Goal: Transaction & Acquisition: Purchase product/service

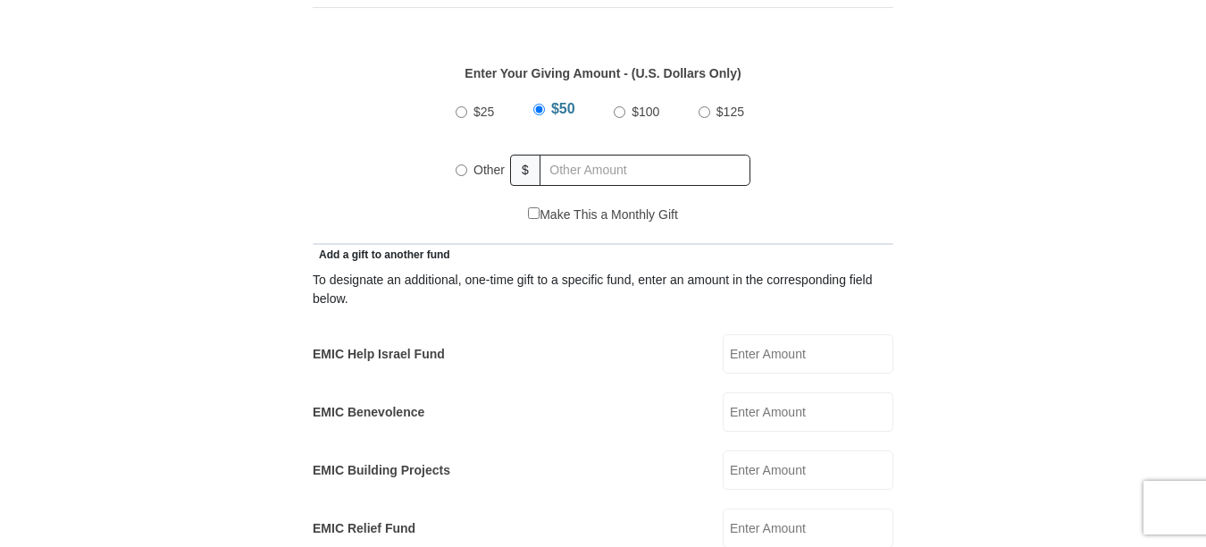
scroll to position [836, 0]
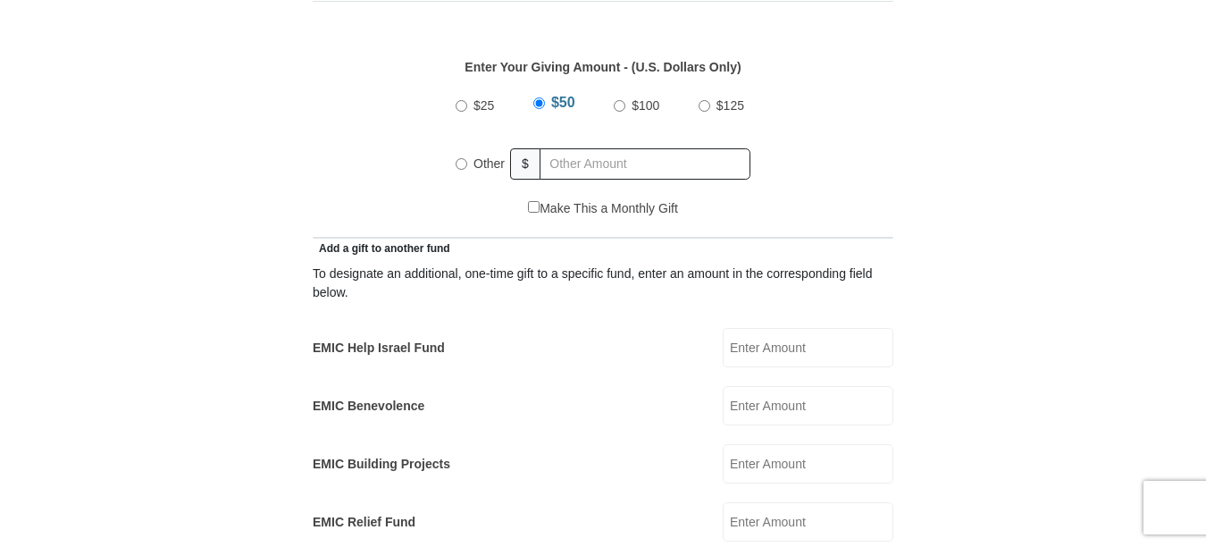
click at [622, 100] on input "$100" at bounding box center [620, 106] width 12 height 12
radio input "true"
click at [577, 148] on input "text" at bounding box center [648, 163] width 205 height 31
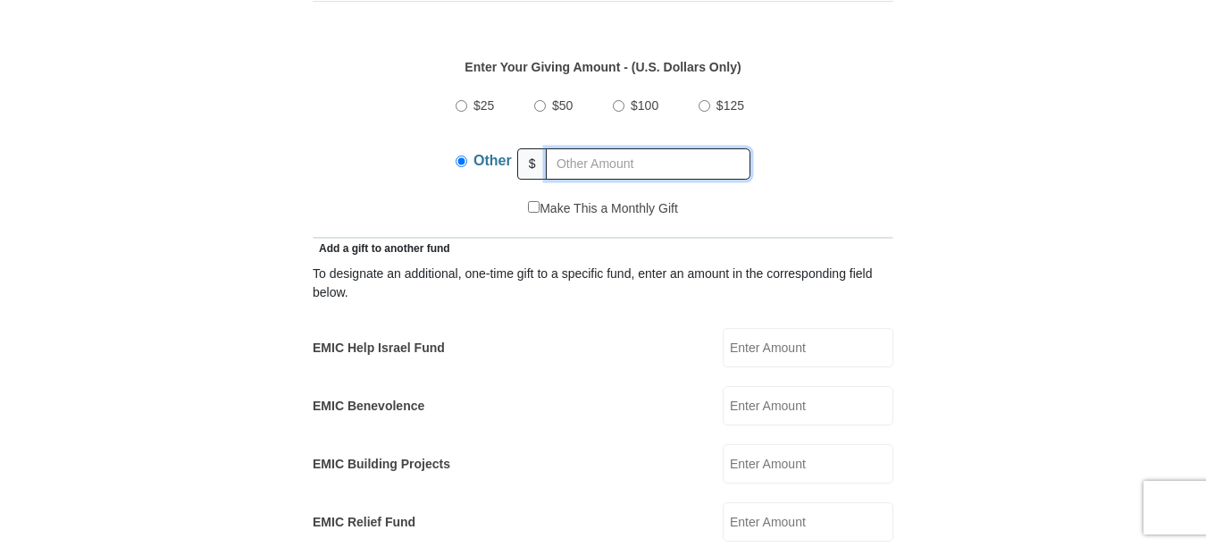
click at [577, 148] on input "text" at bounding box center [648, 163] width 205 height 31
type input "100"
click at [620, 100] on input "$100" at bounding box center [619, 106] width 12 height 12
radio input "true"
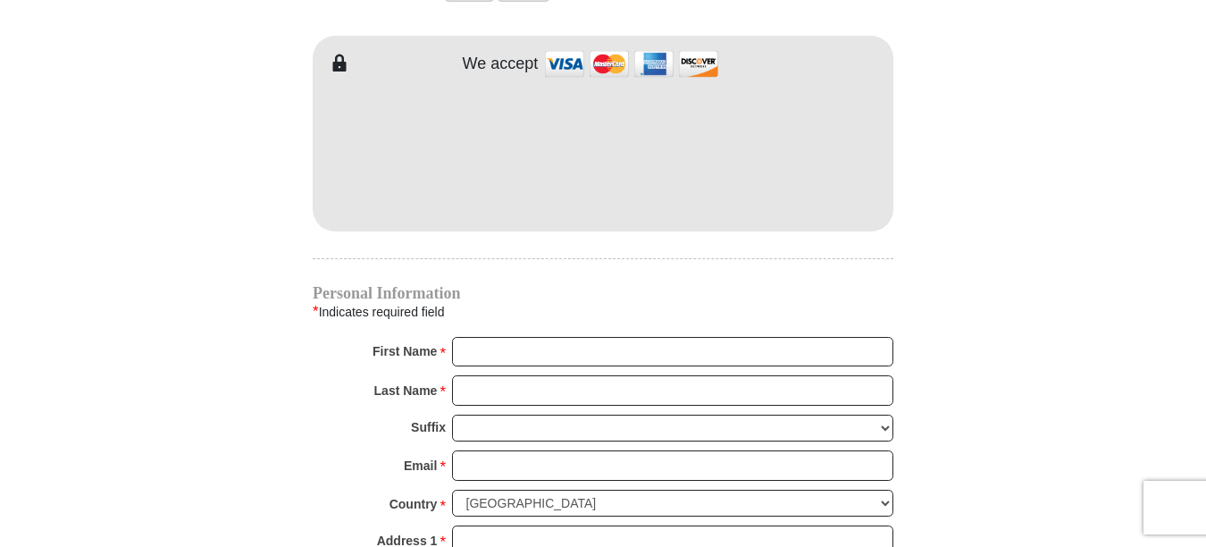
scroll to position [1582, 0]
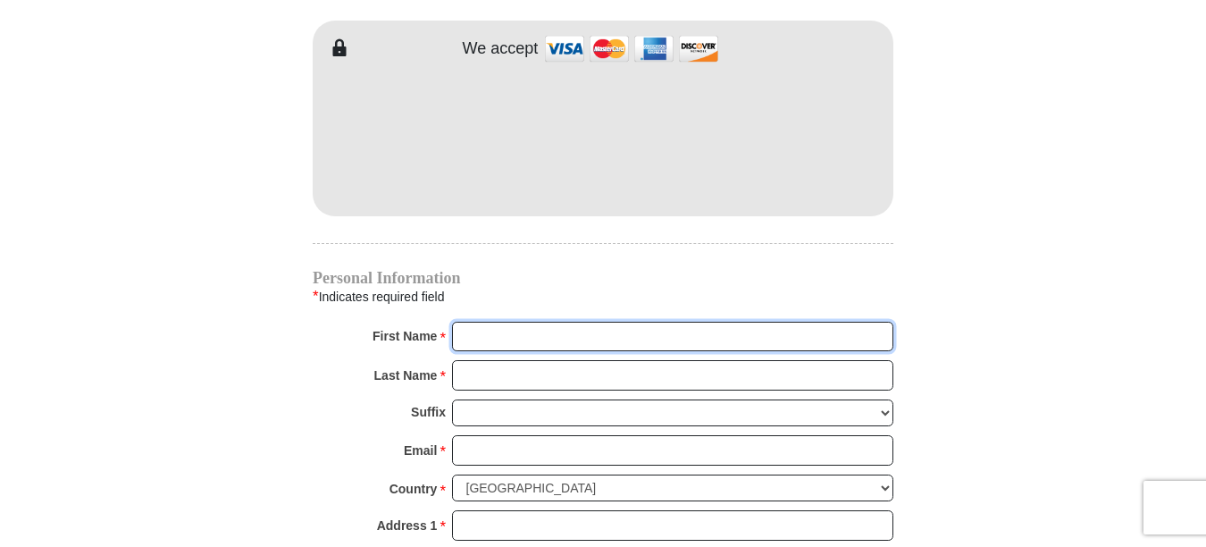
click at [527, 322] on input "First Name *" at bounding box center [672, 337] width 441 height 30
type input "CJ"
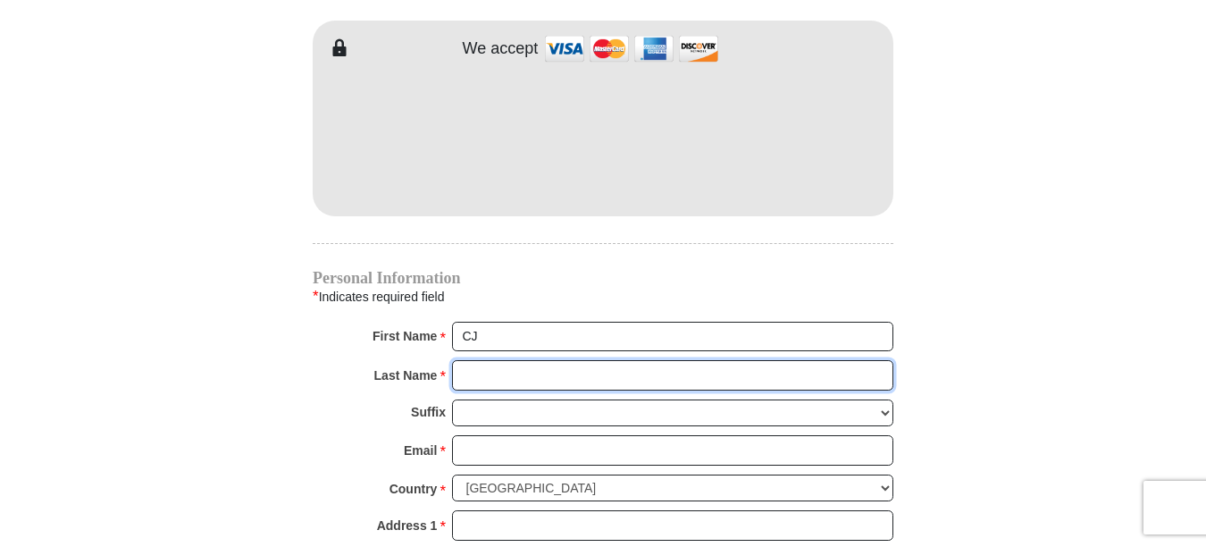
type input "[PERSON_NAME]"
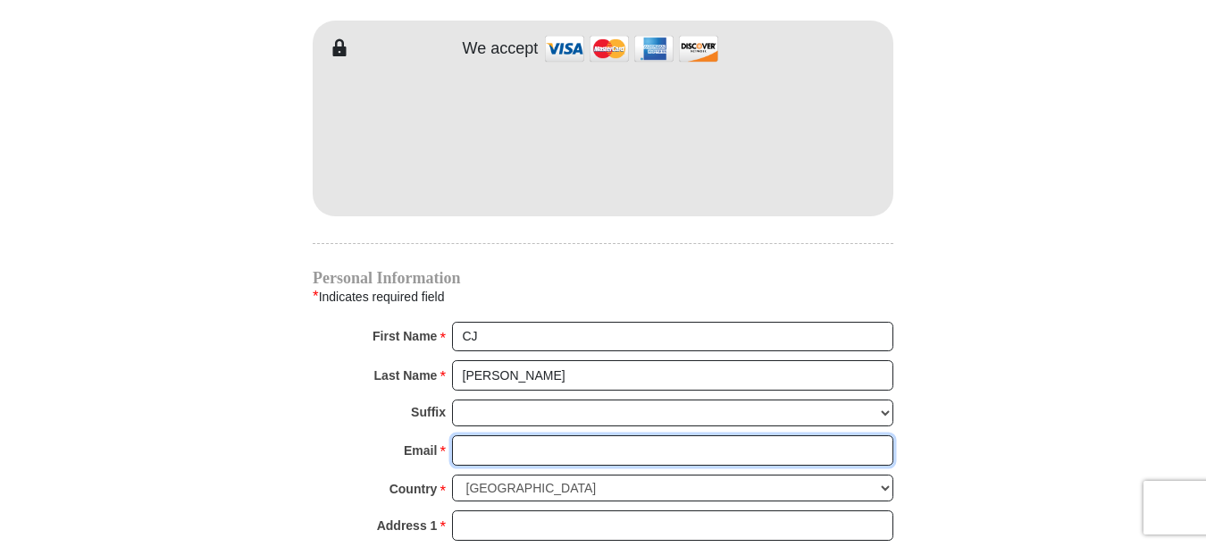
type input "[EMAIL_ADDRESS][DOMAIN_NAME]"
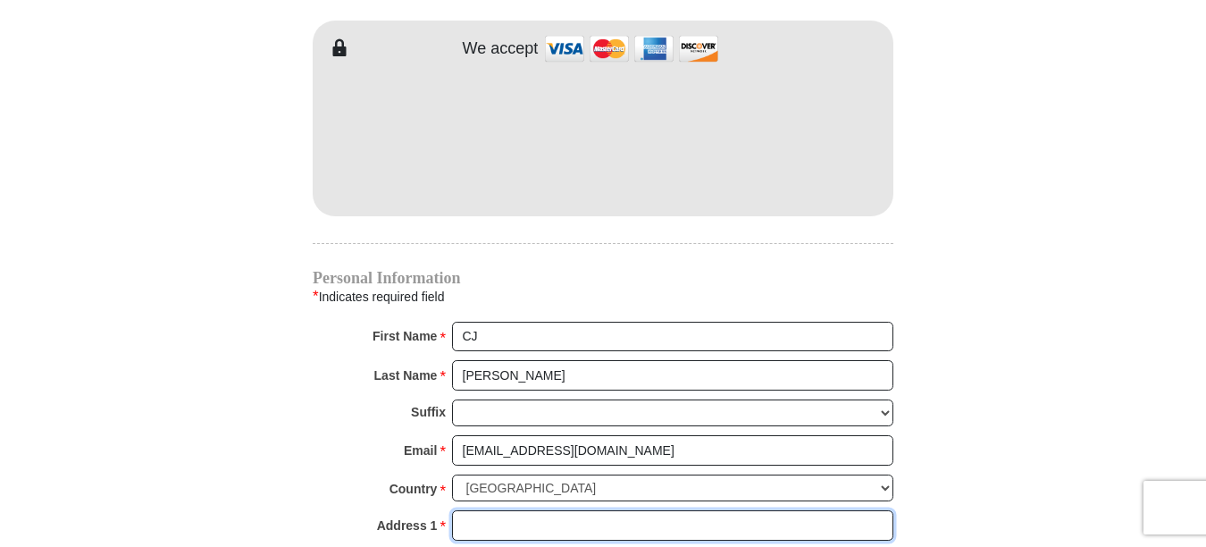
type input "[STREET_ADDRESS]"
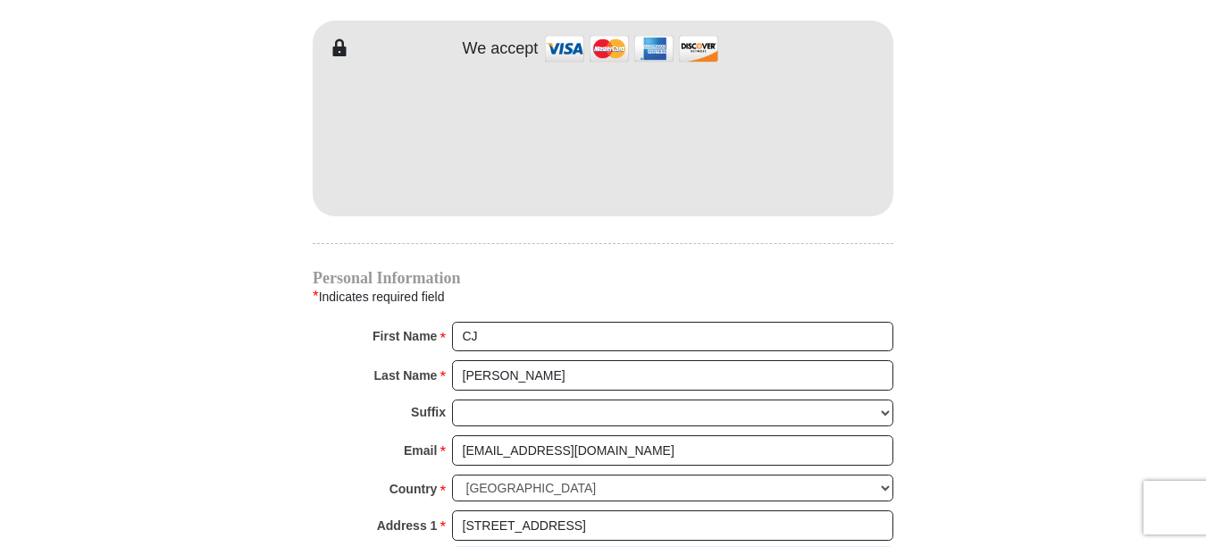
type input "179"
type input "[GEOGRAPHIC_DATA]"
select select "CA"
type input "91344"
type input "2017362183"
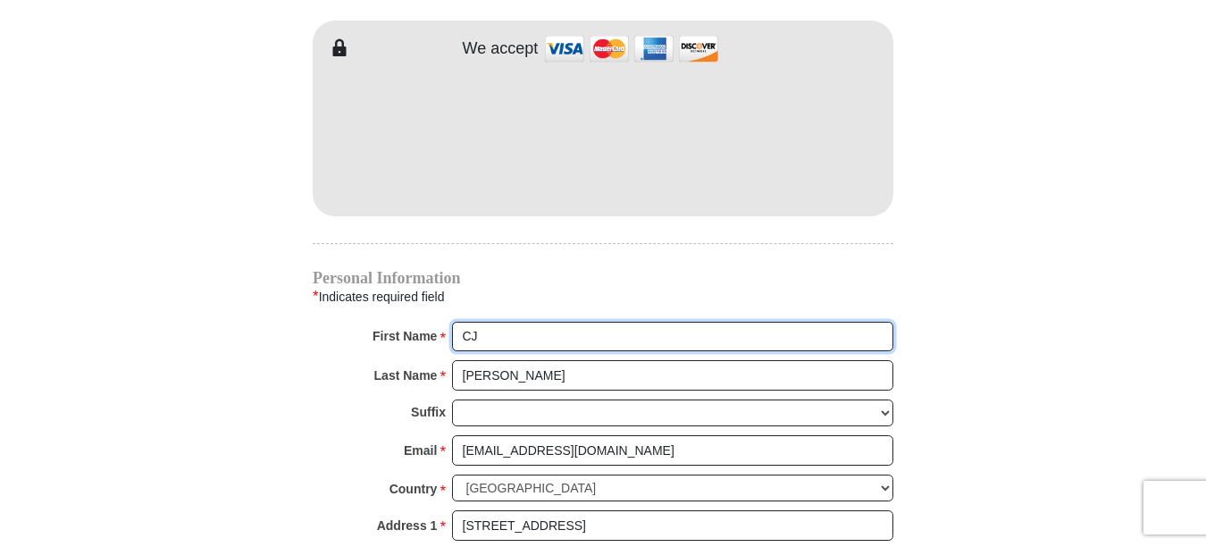
click at [513, 322] on input "CJ" at bounding box center [672, 337] width 441 height 30
type input "[PERSON_NAME]"
radio input "true"
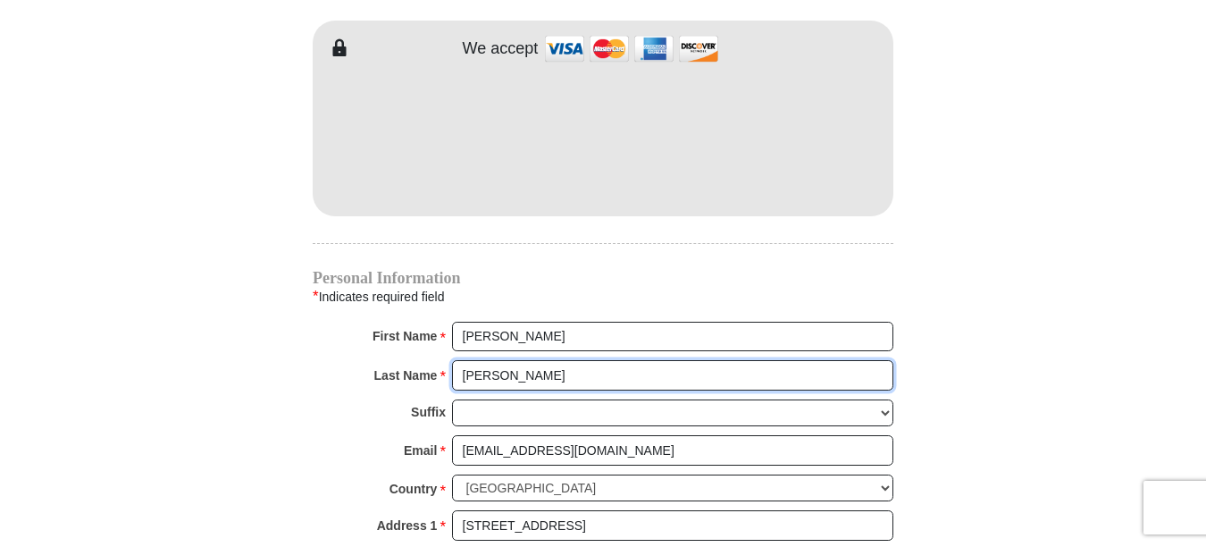
click at [506, 360] on input "[PERSON_NAME]" at bounding box center [672, 375] width 441 height 30
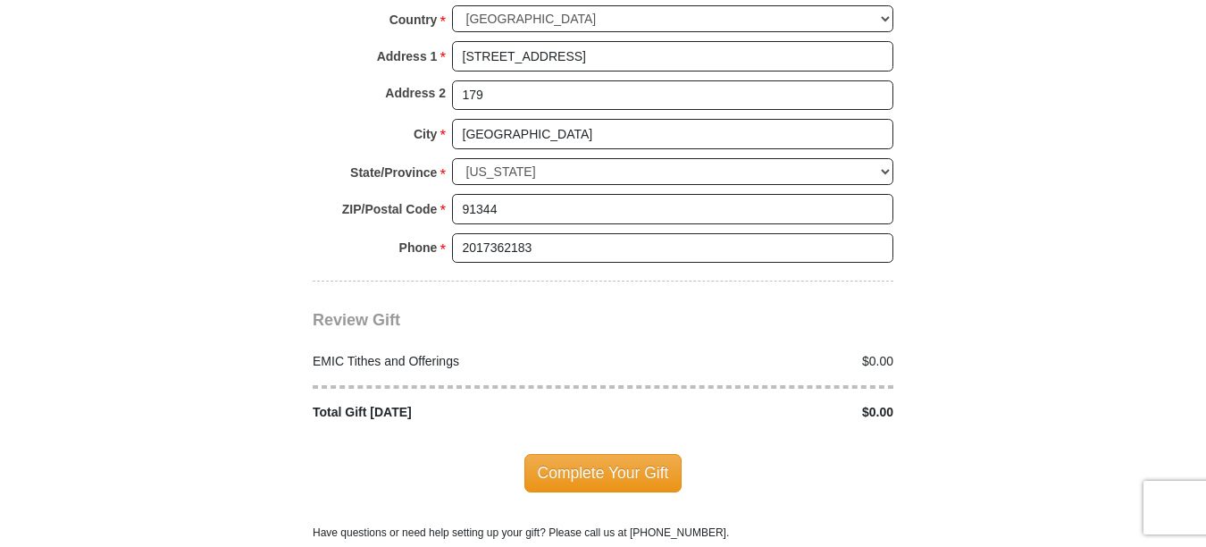
scroll to position [2092, 0]
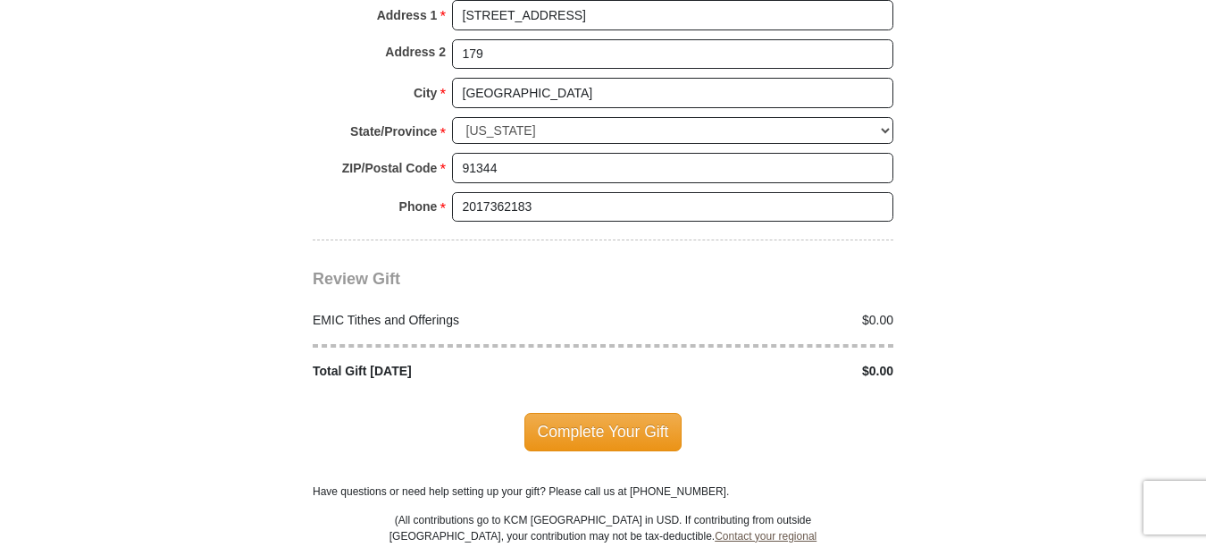
type input "[PERSON_NAME]"
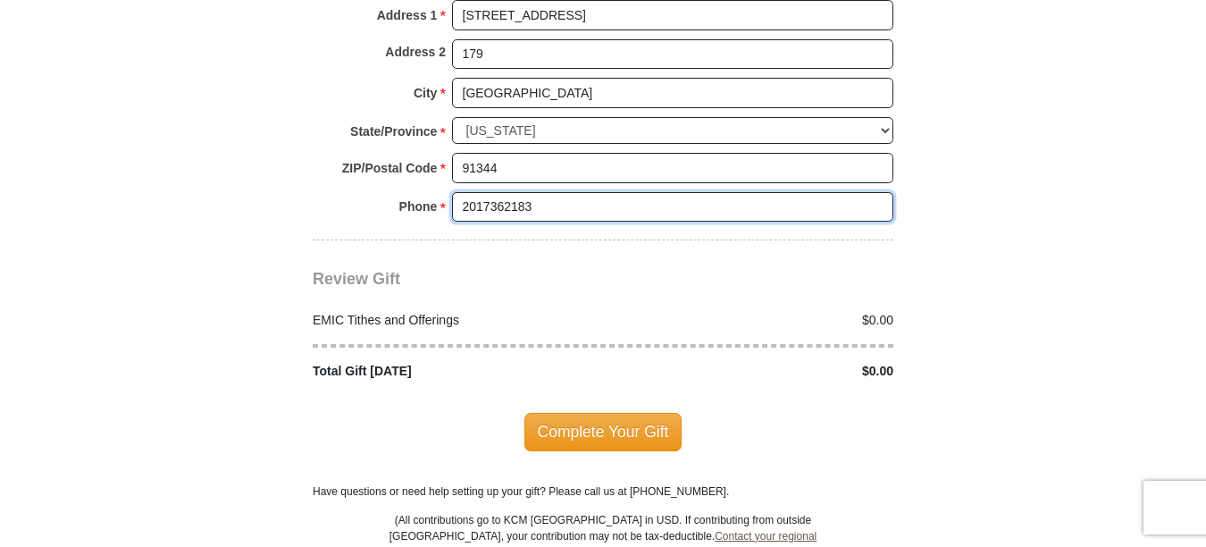
click at [553, 192] on input "2017362183" at bounding box center [672, 207] width 441 height 30
type input "2"
type input "4243759093"
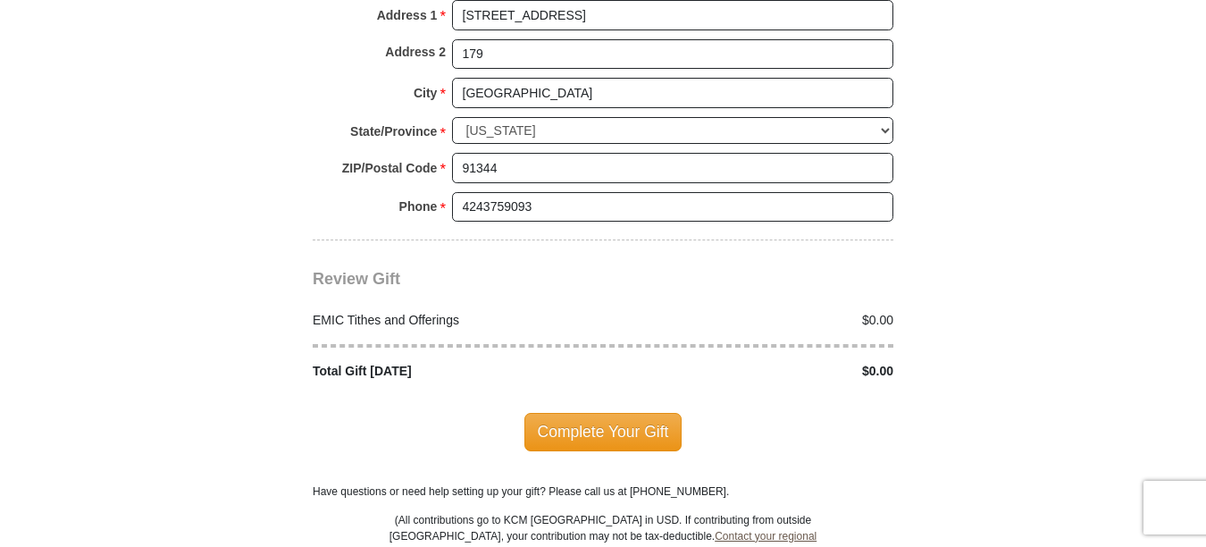
click at [867, 311] on div "$0.00" at bounding box center [753, 320] width 300 height 19
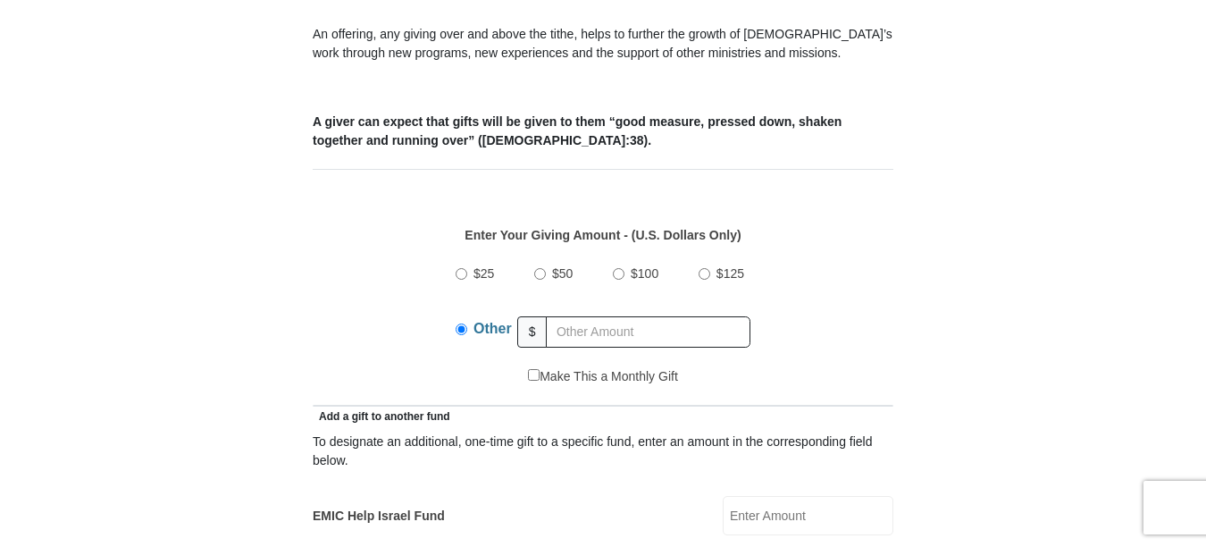
scroll to position [683, 0]
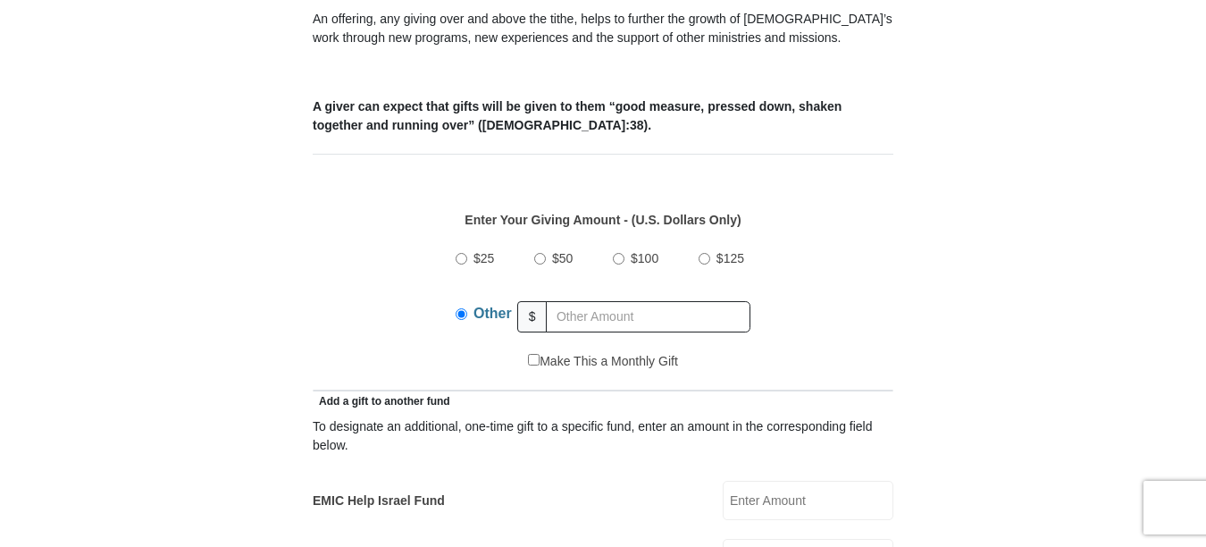
click at [616, 253] on input "$100" at bounding box center [619, 259] width 12 height 12
radio input "true"
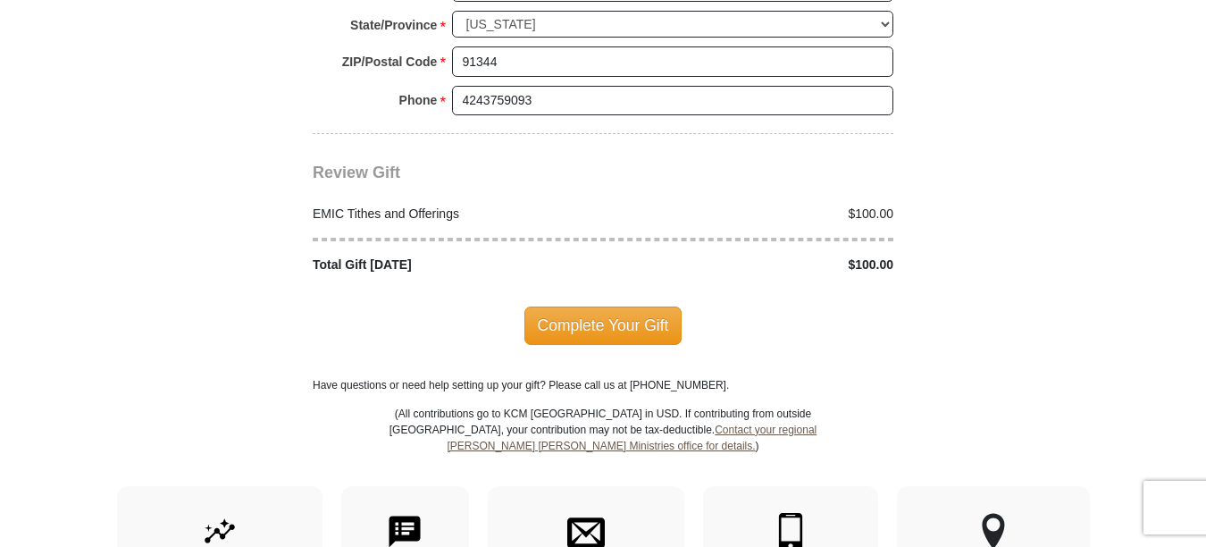
scroll to position [2203, 0]
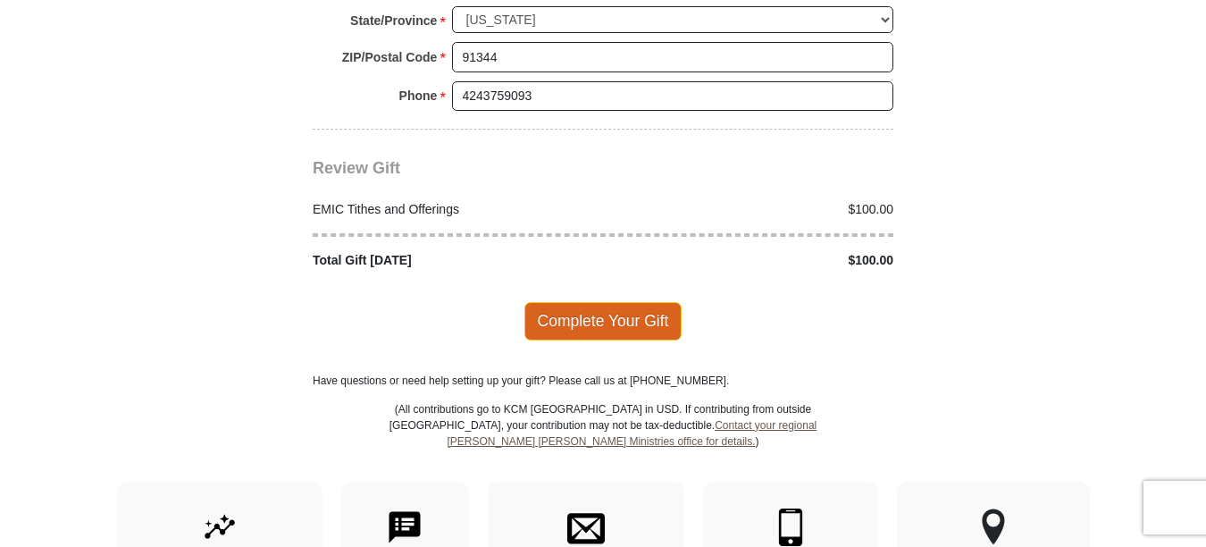
click at [622, 303] on span "Complete Your Gift" at bounding box center [603, 321] width 158 height 38
